Goal: Information Seeking & Learning: Learn about a topic

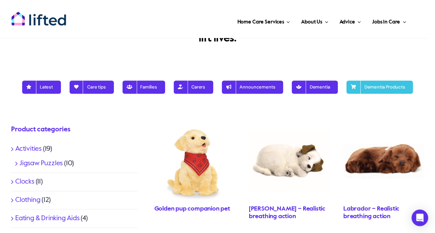
scroll to position [152, 0]
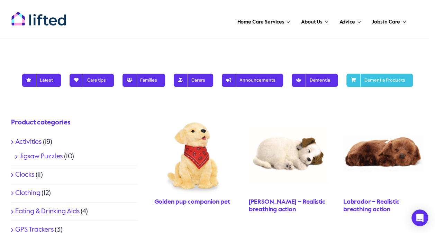
click at [24, 145] on link "Activities" at bounding box center [28, 142] width 26 height 7
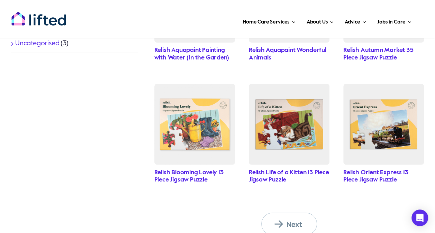
scroll to position [544, 0]
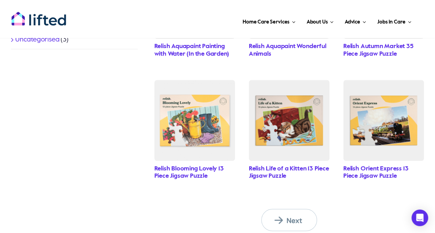
click at [292, 217] on span "Next" at bounding box center [293, 220] width 38 height 9
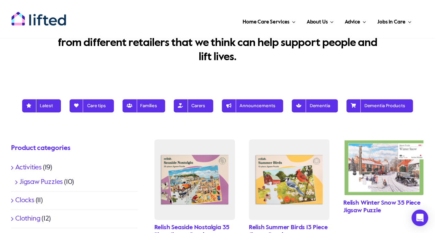
scroll to position [138, 0]
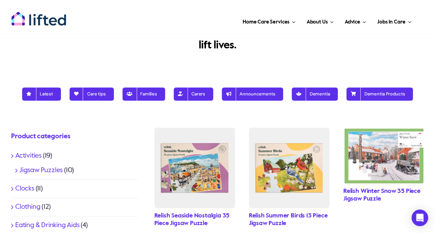
click at [47, 169] on link "Jigsaw Puzzles" at bounding box center [40, 170] width 43 height 7
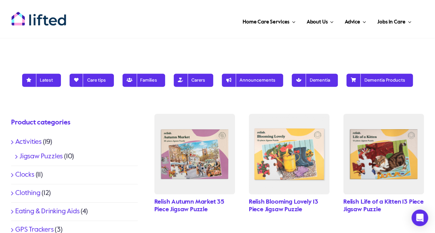
scroll to position [166, 0]
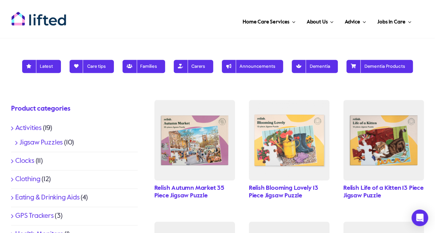
click at [26, 160] on link "Clocks" at bounding box center [24, 161] width 19 height 7
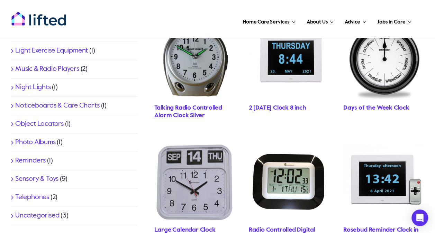
scroll to position [164, 0]
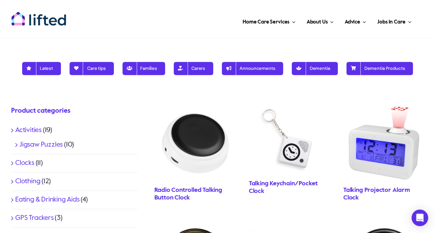
click at [32, 183] on link "Clothing" at bounding box center [27, 181] width 25 height 7
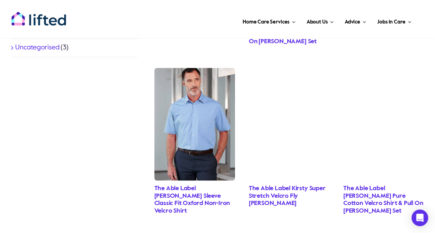
scroll to position [544, 0]
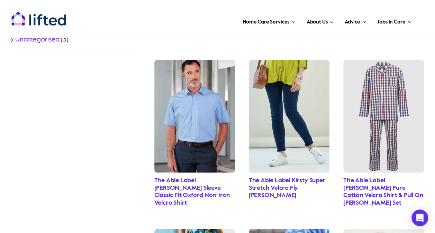
click at [291, 177] on link "The Able Label Kirsty Super Stretch Velcro Fly [PERSON_NAME]" at bounding box center [287, 187] width 77 height 21
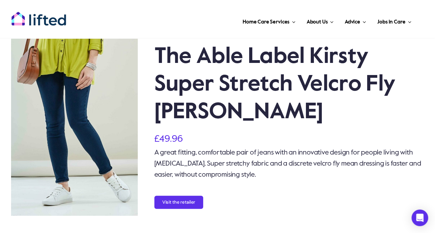
scroll to position [28, 0]
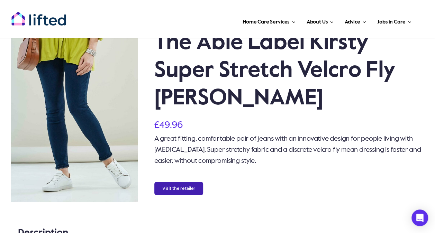
click at [187, 183] on button "Visit the retailer" at bounding box center [178, 188] width 49 height 13
click at [188, 192] on button "Visit the retailer" at bounding box center [178, 188] width 49 height 13
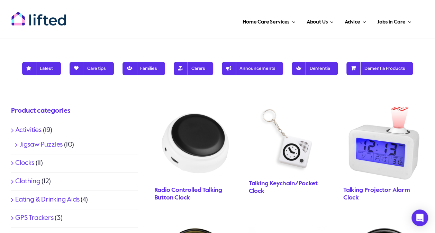
click at [67, 199] on link "Eating & Drinking Aids" at bounding box center [47, 199] width 64 height 7
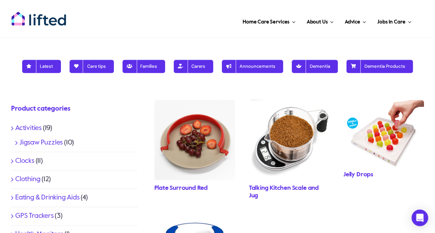
scroll to position [180, 0]
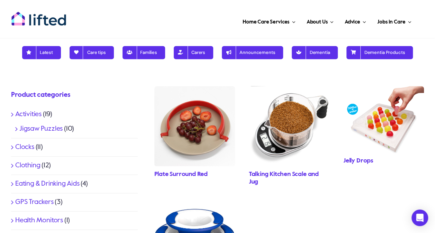
click at [366, 163] on link "Jelly Drops" at bounding box center [358, 161] width 30 height 6
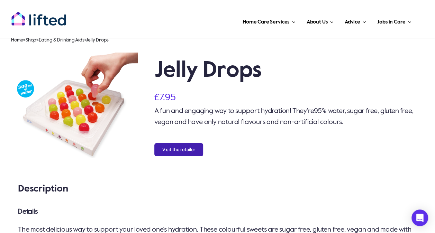
click at [181, 148] on button "Visit the retailer" at bounding box center [178, 149] width 49 height 13
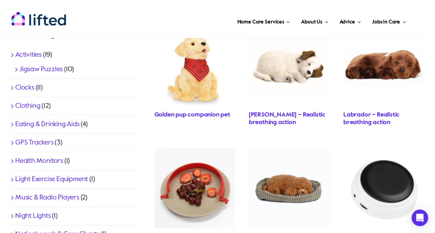
scroll to position [253, 0]
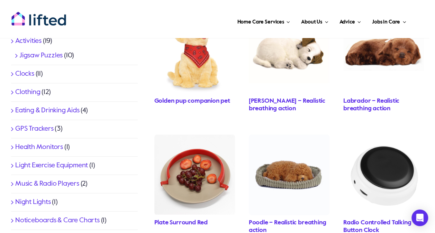
click at [201, 164] on img "Platesurroundred1Stopyandsons_1152x1152" at bounding box center [194, 175] width 81 height 81
click at [41, 128] on link "GPS Trackers" at bounding box center [34, 129] width 38 height 7
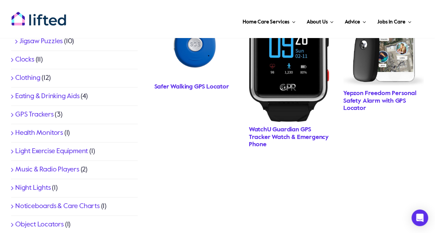
scroll to position [300, 0]
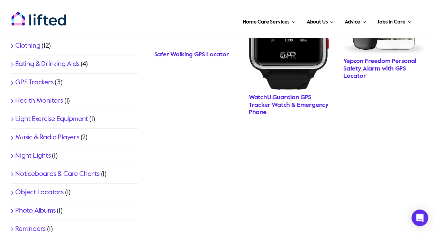
click at [144, 162] on div "Product categories Activities (19) Jigsaw Puzzles (10) Clocks (11) Clothing (12…" at bounding box center [74, 127] width 143 height 332
click at [44, 100] on link "Health Monitors" at bounding box center [39, 101] width 48 height 7
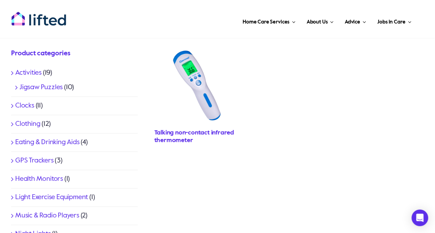
scroll to position [235, 0]
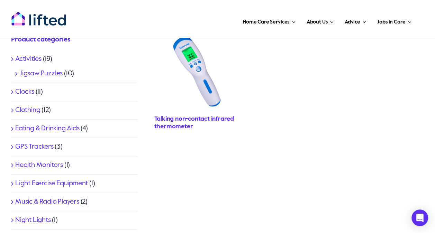
click at [52, 183] on link "Light Exercise Equipment" at bounding box center [51, 183] width 73 height 7
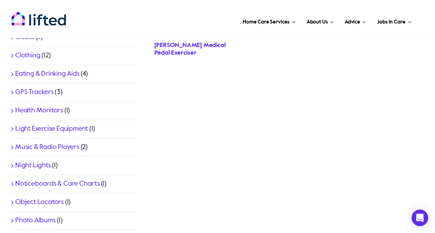
scroll to position [291, 0]
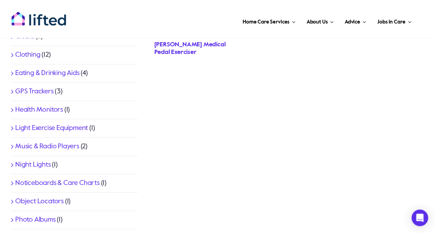
click at [50, 146] on link "Music & Radio Players" at bounding box center [47, 146] width 64 height 7
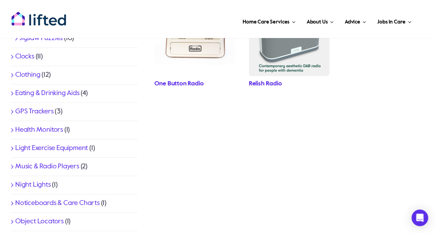
scroll to position [277, 0]
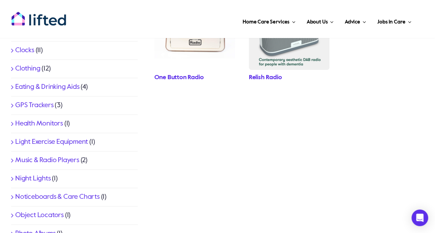
click at [36, 178] on link "Night Lights" at bounding box center [33, 178] width 36 height 7
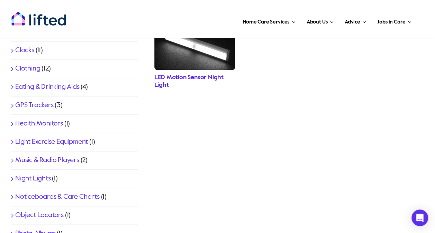
scroll to position [291, 0]
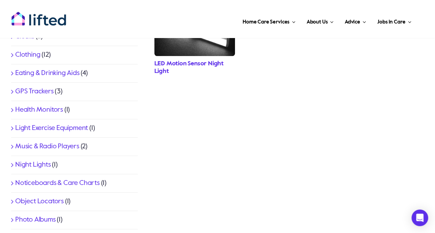
click at [82, 183] on link "Noticeboards & Care Charts" at bounding box center [57, 183] width 84 height 7
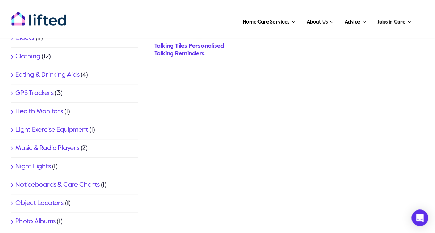
scroll to position [295, 0]
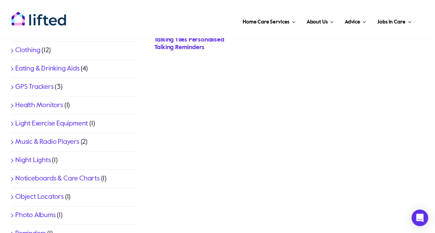
click at [45, 178] on link "Noticeboards & Care Charts" at bounding box center [57, 178] width 84 height 7
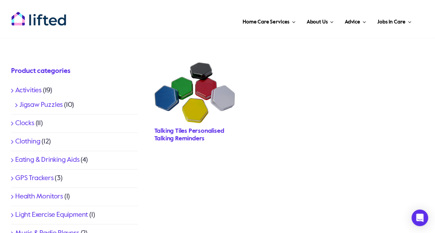
scroll to position [407, 0]
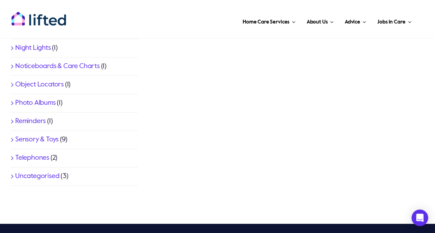
click at [50, 81] on link "Object Locators" at bounding box center [39, 84] width 48 height 7
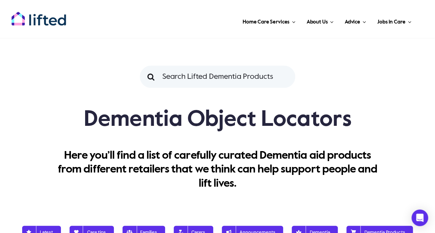
scroll to position [204, 0]
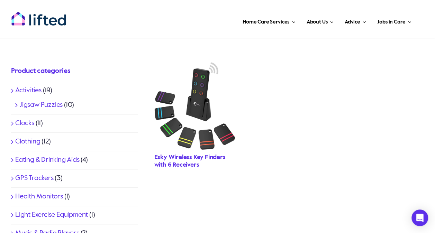
click at [186, 163] on link "Esky Wireless Key Finders with 6 Receivers" at bounding box center [189, 161] width 71 height 14
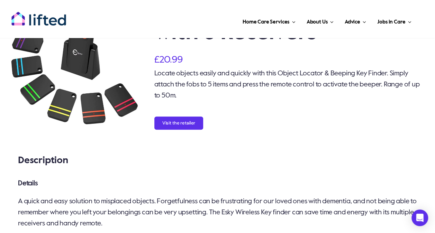
scroll to position [69, 0]
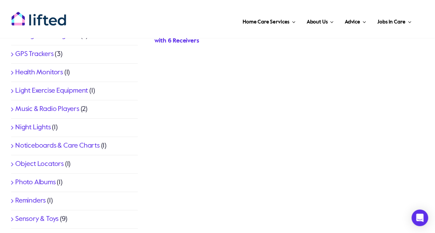
scroll to position [328, 0]
click at [39, 180] on link "Photo Albums" at bounding box center [35, 182] width 40 height 7
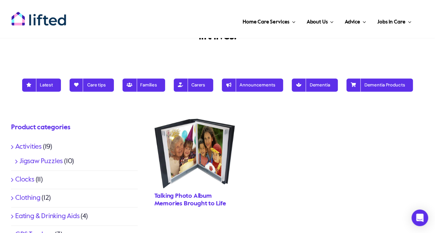
scroll to position [152, 0]
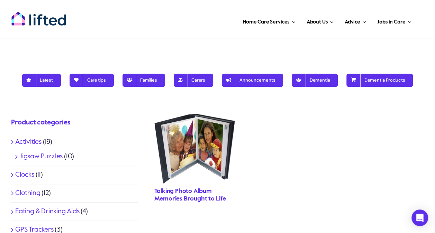
click at [201, 194] on link "Talking Photo Album Memories Brought to Life" at bounding box center [190, 195] width 72 height 14
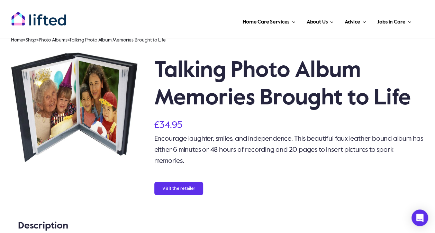
click at [277, 172] on div "Encourage laughter, smiles, and independence. This beautiful faux leather bound…" at bounding box center [289, 153] width 270 height 40
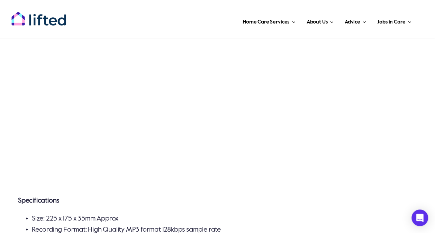
scroll to position [466, 0]
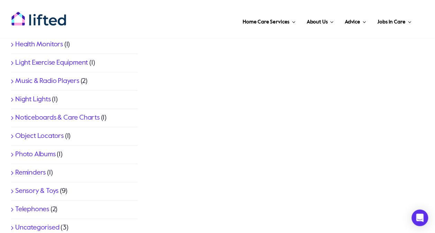
scroll to position [560, 0]
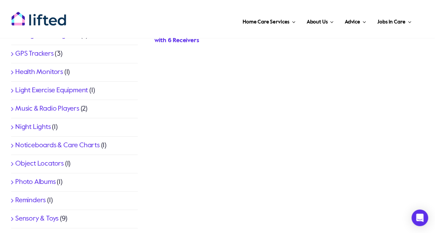
click at [38, 195] on li "Reminders (1)" at bounding box center [74, 201] width 127 height 18
click at [38, 200] on link "Reminders" at bounding box center [30, 200] width 30 height 7
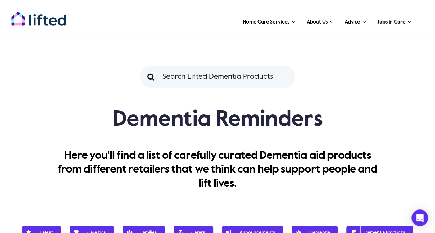
scroll to position [204, 0]
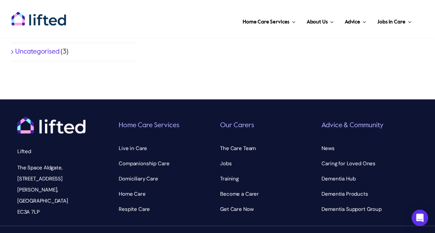
scroll to position [328, 0]
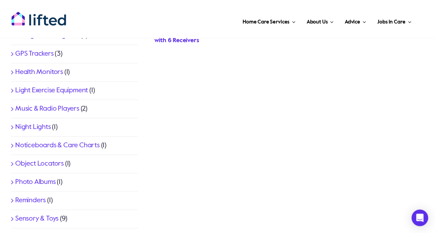
click at [31, 198] on link "Reminders" at bounding box center [30, 200] width 30 height 7
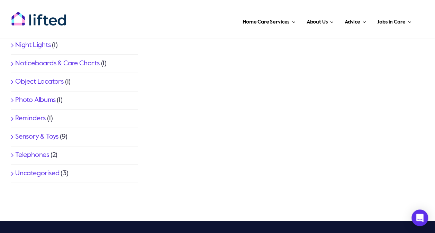
scroll to position [411, 0]
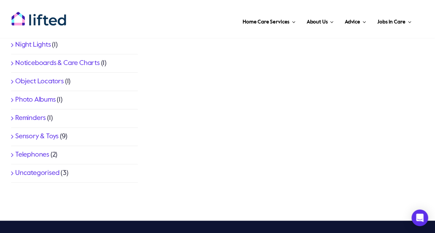
click at [39, 134] on link "Sensory & Toys" at bounding box center [36, 136] width 43 height 7
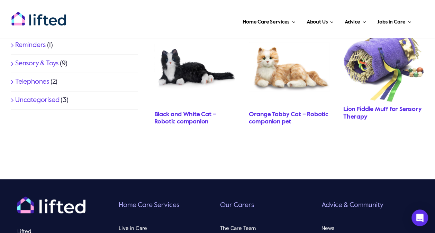
scroll to position [484, 0]
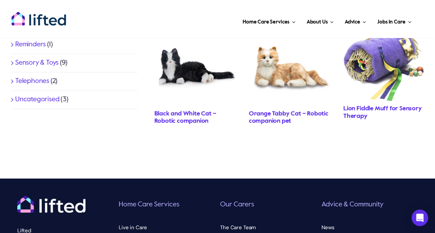
click at [27, 80] on link "Telephones" at bounding box center [32, 81] width 34 height 7
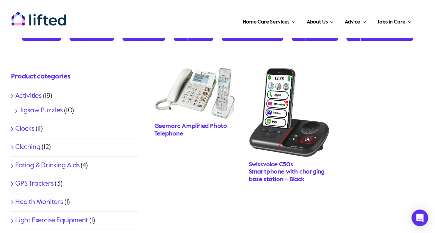
scroll to position [402, 0]
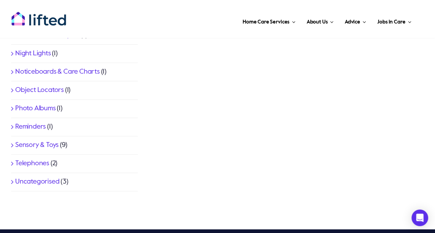
click at [45, 179] on link "Uncategorised" at bounding box center [37, 181] width 44 height 7
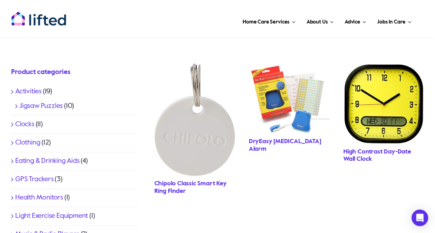
scroll to position [208, 0]
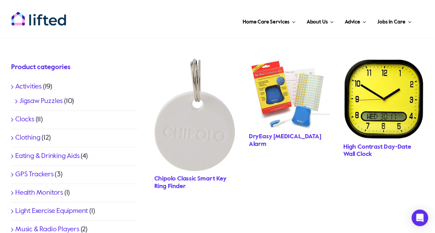
click at [186, 176] on h2 "Chipolo Classic Smart Key Ring Finder" at bounding box center [194, 182] width 81 height 15
click at [187, 178] on link "Chipolo Classic Smart Key Ring Finder" at bounding box center [190, 183] width 72 height 14
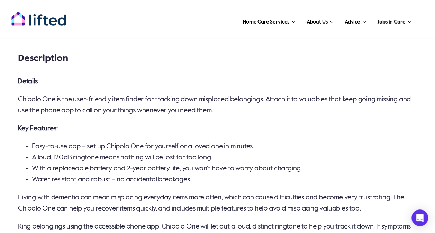
scroll to position [212, 0]
